Goal: Task Accomplishment & Management: Use online tool/utility

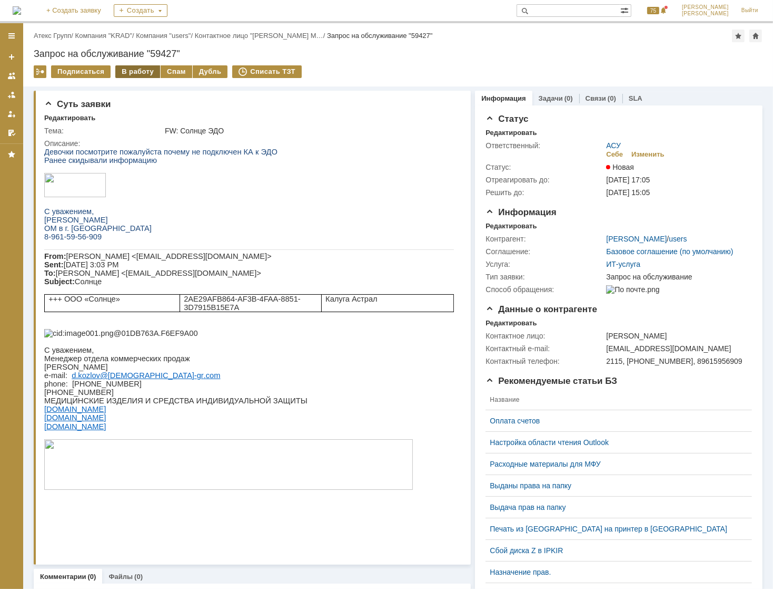
click at [138, 68] on div "В работу" at bounding box center [137, 71] width 45 height 13
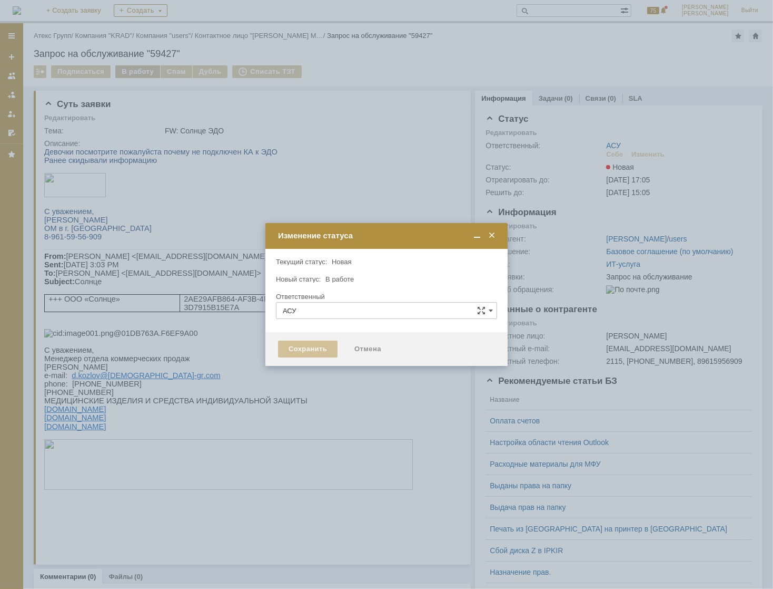
type input "[PERSON_NAME]"
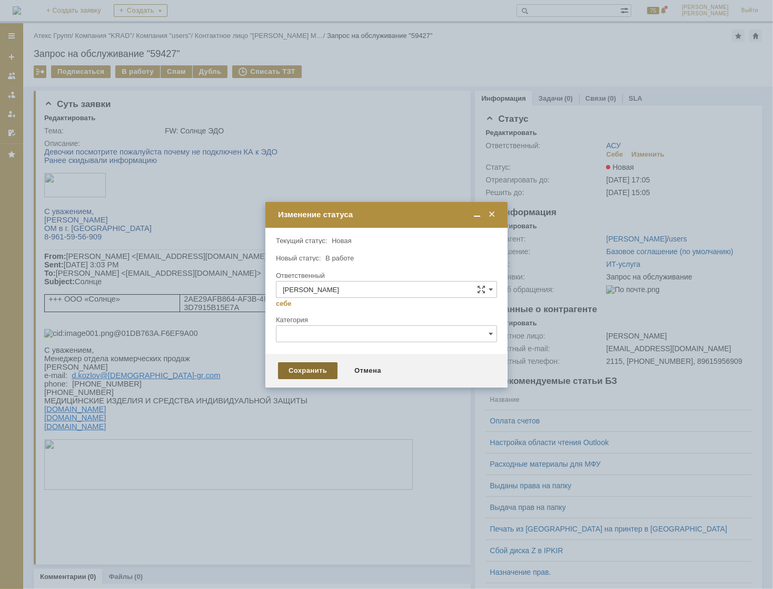
click at [315, 375] on div "Сохранить" at bounding box center [308, 370] width 60 height 17
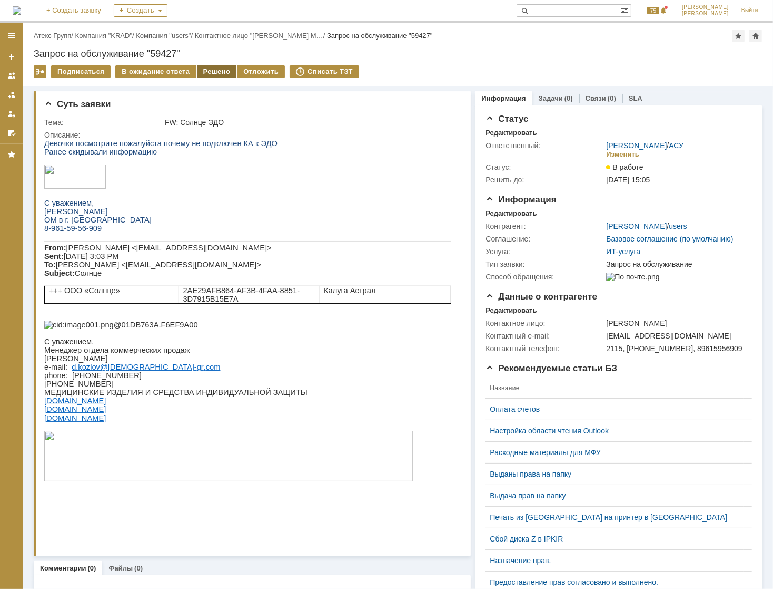
click at [203, 70] on div "Решено" at bounding box center [217, 71] width 40 height 13
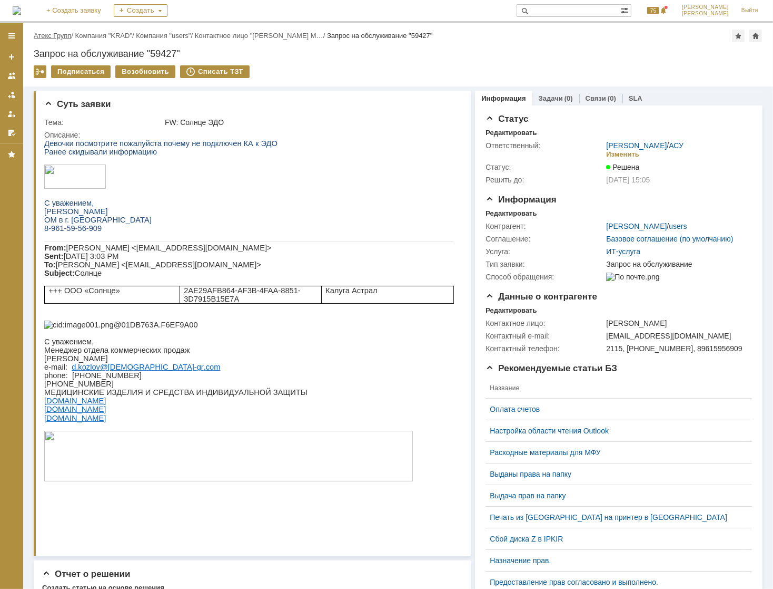
click at [66, 37] on link "Атекс Групп" at bounding box center [52, 36] width 37 height 8
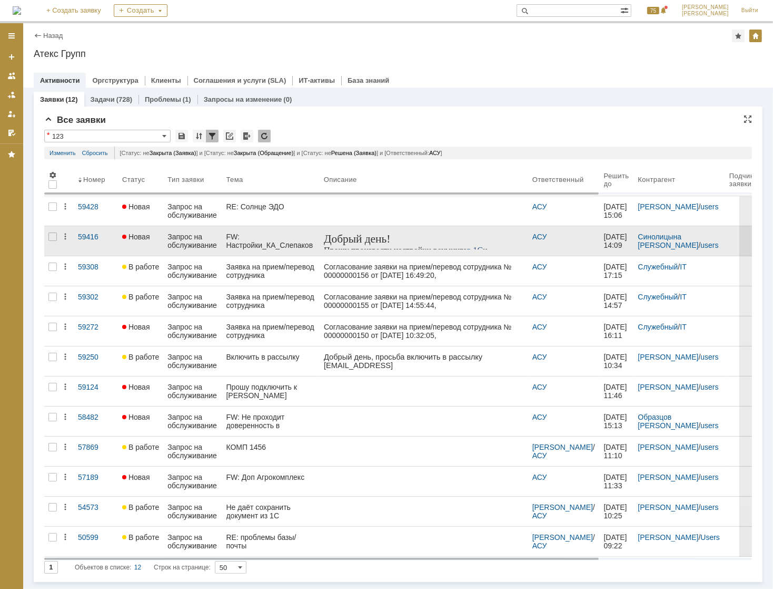
click at [200, 237] on div "Запрос на обслуживание" at bounding box center [193, 240] width 50 height 17
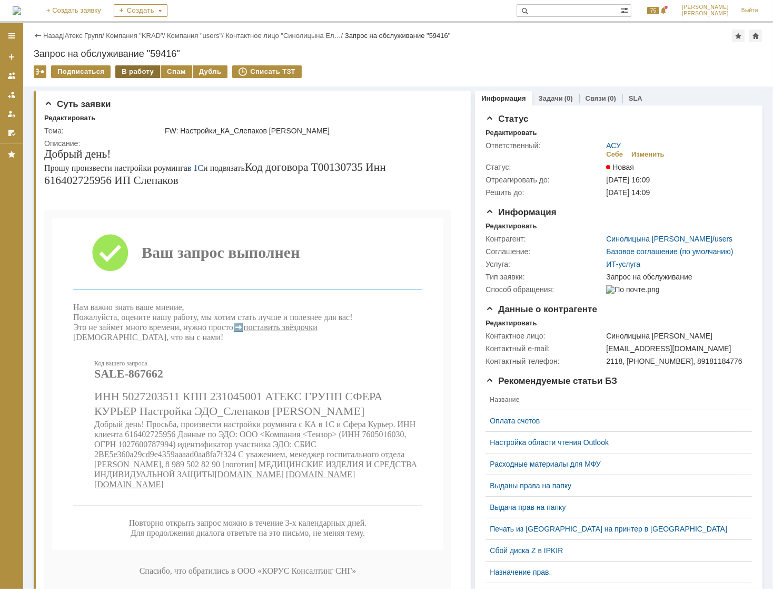
click at [142, 73] on div "В работу" at bounding box center [137, 71] width 45 height 13
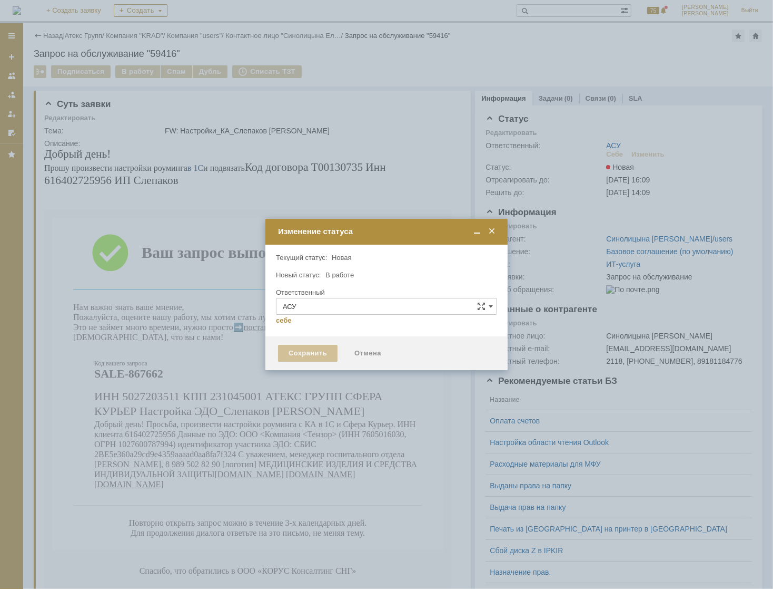
type input "[PERSON_NAME]"
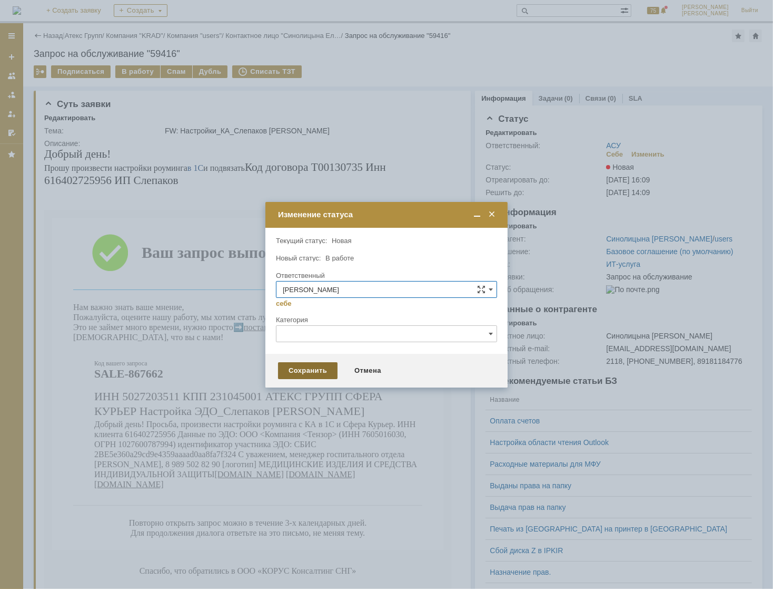
click at [291, 368] on div "Сохранить" at bounding box center [308, 370] width 60 height 17
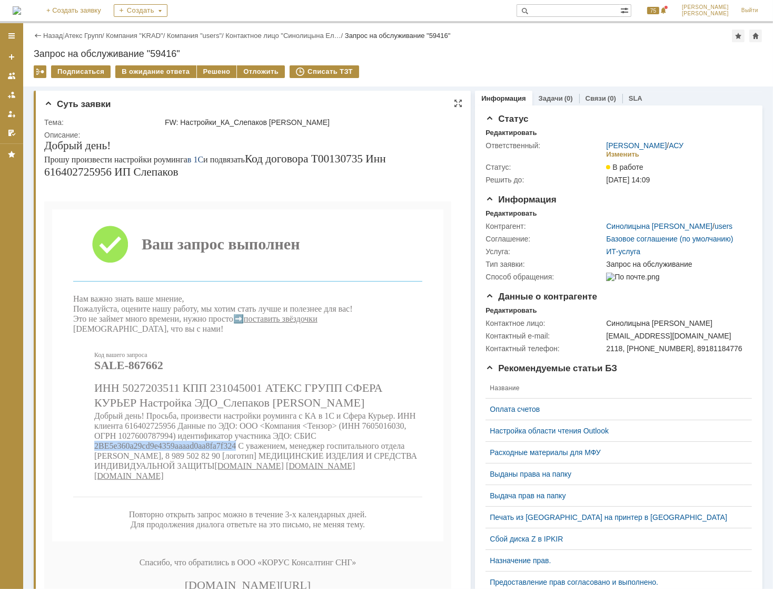
drag, startPoint x: 93, startPoint y: 445, endPoint x: 233, endPoint y: 448, distance: 140.2
click at [233, 448] on span "Добрый день! Просьба, произвести настройки роуминга с КА в 1С и Сфера Курьер. И…" at bounding box center [255, 439] width 323 height 59
copy span "2BE5e360a29cd9e4359aaaad0aa8fa7f324"
click at [210, 69] on div "Решено" at bounding box center [217, 71] width 40 height 13
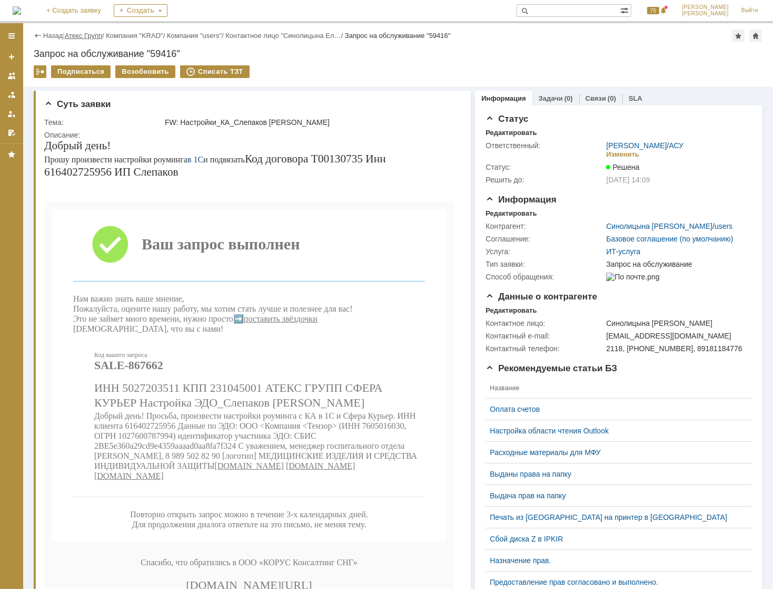
click at [88, 37] on link "Атекс Групп" at bounding box center [83, 36] width 37 height 8
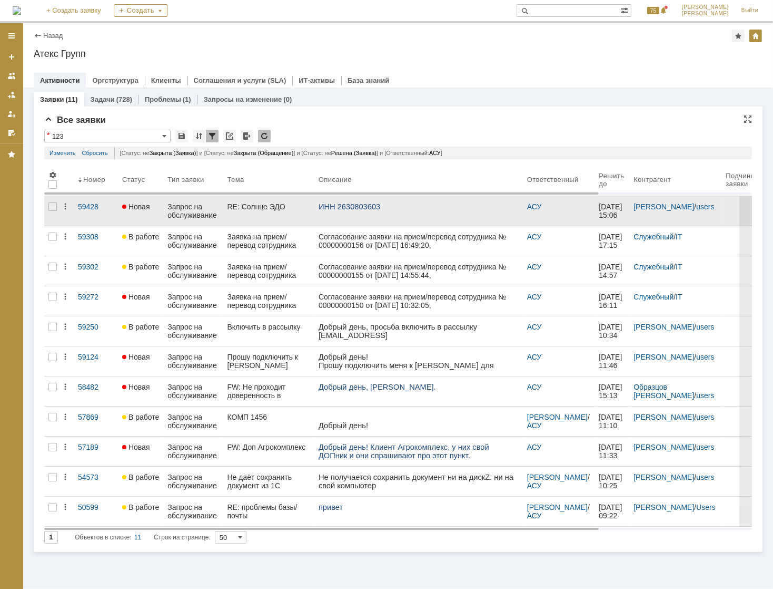
click at [182, 205] on div "Запрос на обслуживание" at bounding box center [193, 210] width 51 height 17
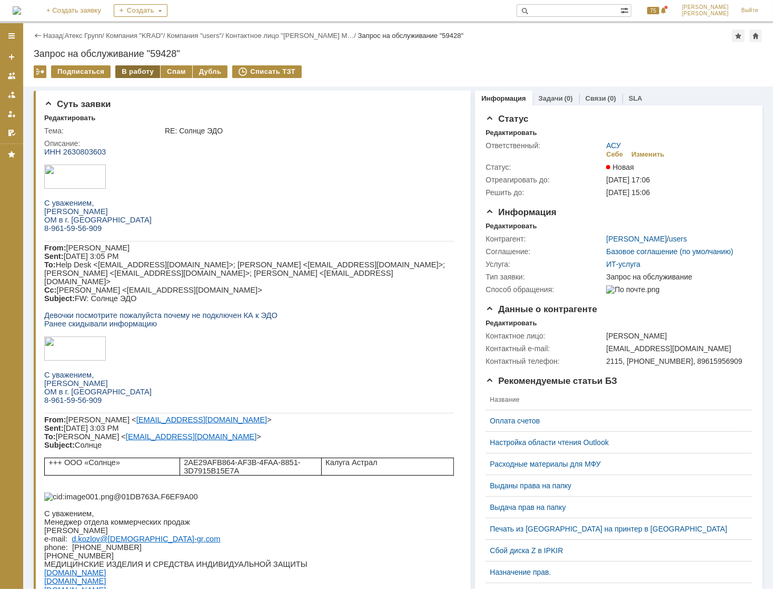
click at [122, 67] on div "В работу" at bounding box center [137, 71] width 45 height 13
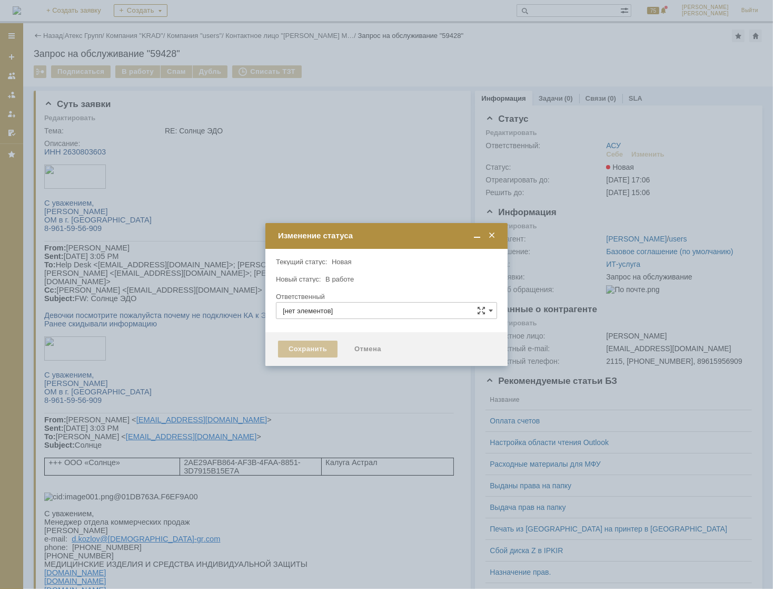
type input "АСУ"
type input "[PERSON_NAME]"
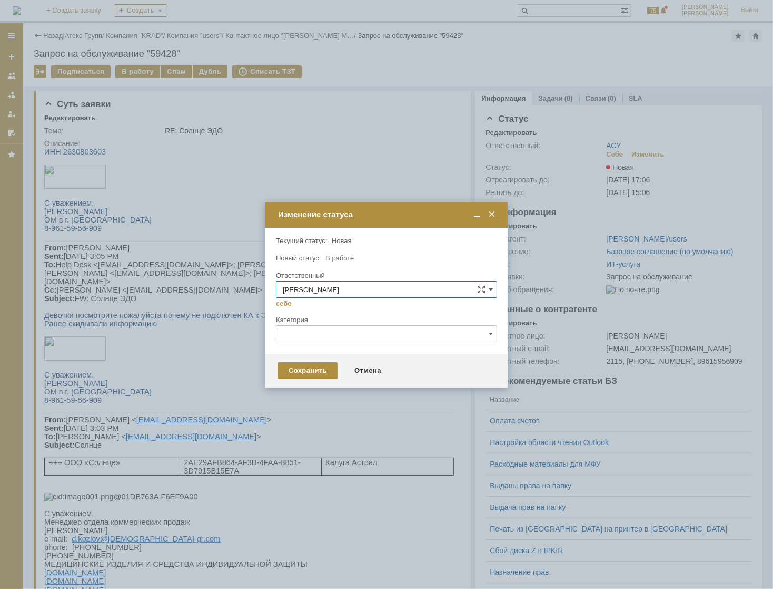
click at [318, 382] on div "Сохранить Отмена" at bounding box center [387, 371] width 242 height 34
click at [317, 378] on div "Сохранить Отмена" at bounding box center [387, 371] width 242 height 34
click at [316, 371] on div "Сохранить" at bounding box center [308, 370] width 60 height 17
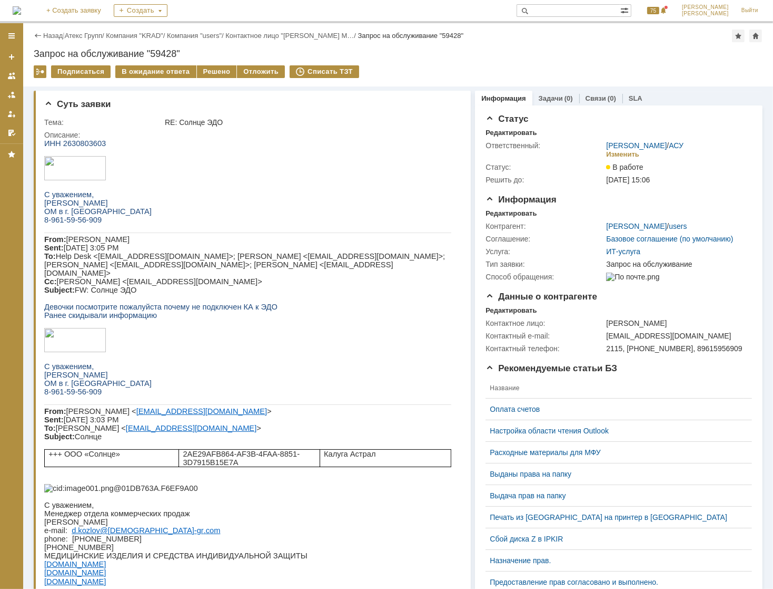
click at [210, 63] on div "Назад | Атекс Групп / Компания "KRAD" / Компания "users" / Контактное лицо "[PE…" at bounding box center [398, 54] width 750 height 63
click at [210, 72] on div "Решено" at bounding box center [217, 71] width 40 height 13
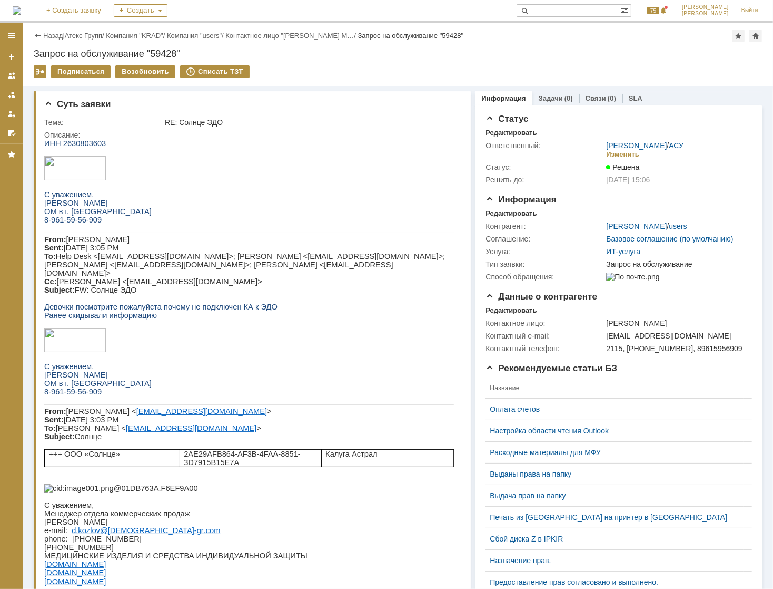
click at [102, 32] on link "Атекс Групп" at bounding box center [83, 36] width 37 height 8
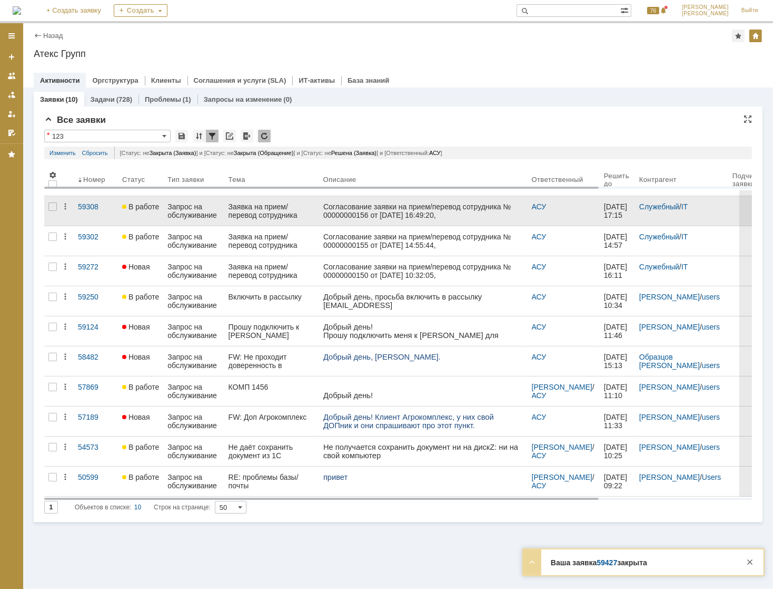
click at [185, 202] on div "Запрос на обслуживание" at bounding box center [194, 210] width 52 height 17
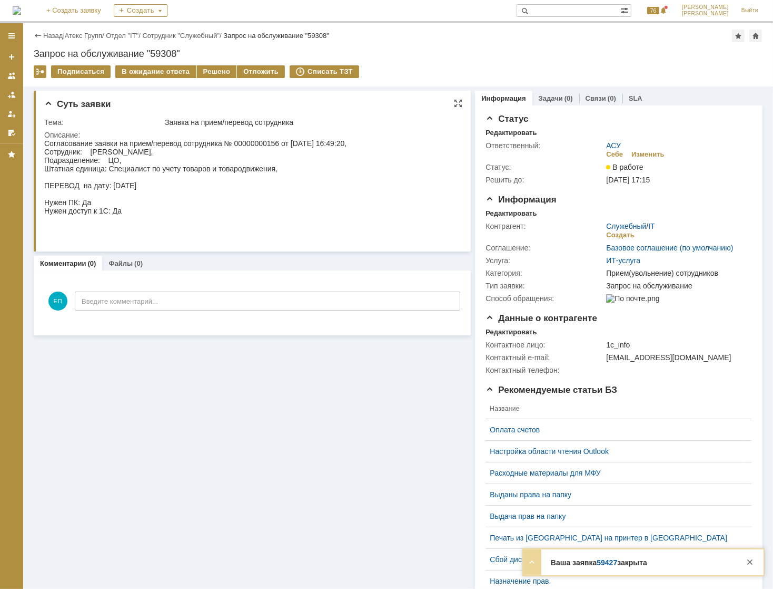
click at [173, 171] on div "Согласование заявки на прием/перевод сотрудника № 00000000156 от [DATE] 16:49:2…" at bounding box center [195, 185] width 302 height 93
click at [105, 169] on div "Согласование заявки на прием/перевод сотрудника № 00000000156 от [DATE] 16:49:2…" at bounding box center [195, 185] width 302 height 93
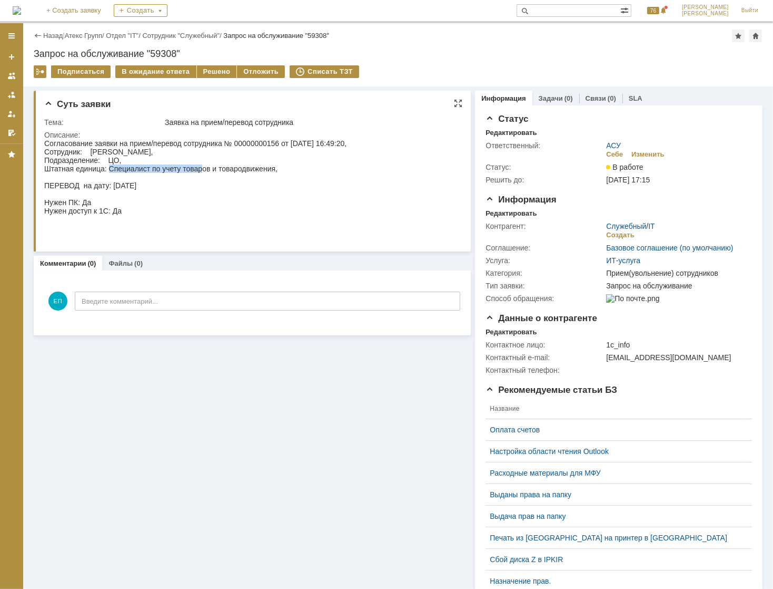
drag, startPoint x: 109, startPoint y: 167, endPoint x: 202, endPoint y: 167, distance: 93.3
click at [202, 167] on div "Согласование заявки на прием/перевод сотрудника № 00000000156 от [DATE] 16:49:2…" at bounding box center [195, 185] width 302 height 93
drag, startPoint x: 93, startPoint y: 151, endPoint x: 210, endPoint y: 151, distance: 117.0
click at [210, 151] on div "Согласование заявки на прием/перевод сотрудника № 00000000156 от [DATE] 16:49:2…" at bounding box center [195, 185] width 302 height 93
copy div "рушечкина [PERSON_NAME]"
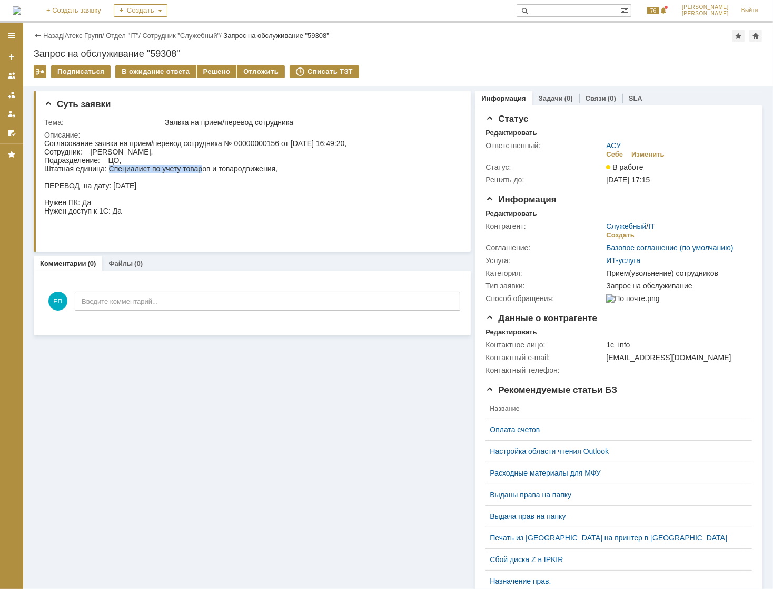
copy div "рушечкина [PERSON_NAME]"
click at [282, 182] on div "Согласование заявки на прием/перевод сотрудника № 00000000156 от [DATE] 16:49:2…" at bounding box center [195, 185] width 302 height 93
click at [82, 36] on link "Атекс Групп" at bounding box center [83, 36] width 37 height 8
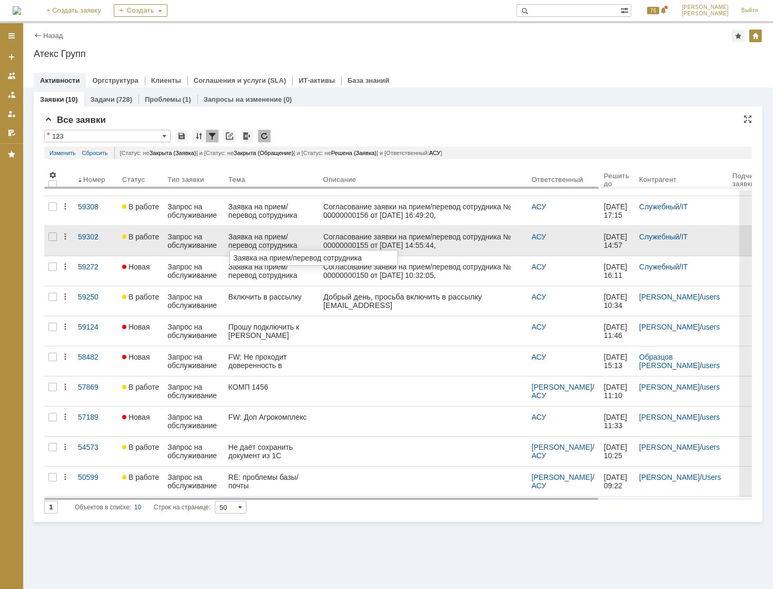
click at [290, 234] on div "Заявка на прием/перевод сотрудника" at bounding box center [272, 240] width 86 height 17
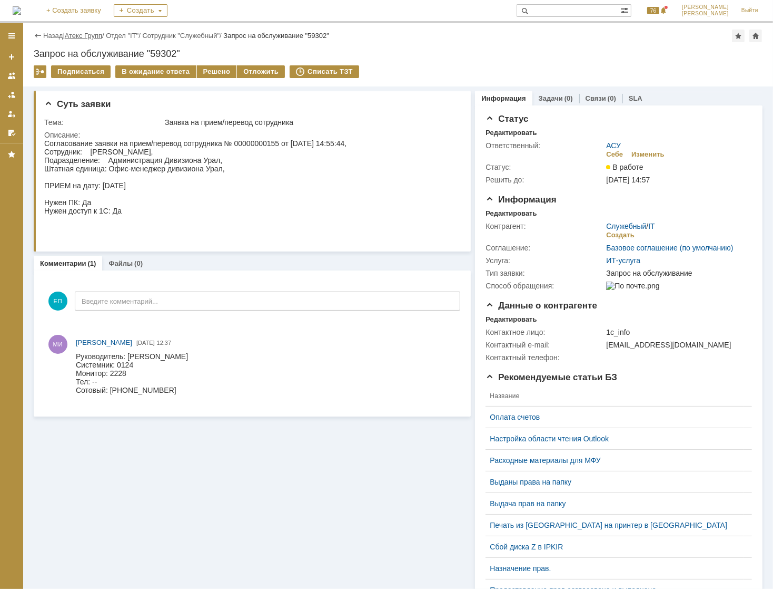
click at [84, 32] on link "Атекс Групп" at bounding box center [83, 36] width 37 height 8
